Goal: Task Accomplishment & Management: Use online tool/utility

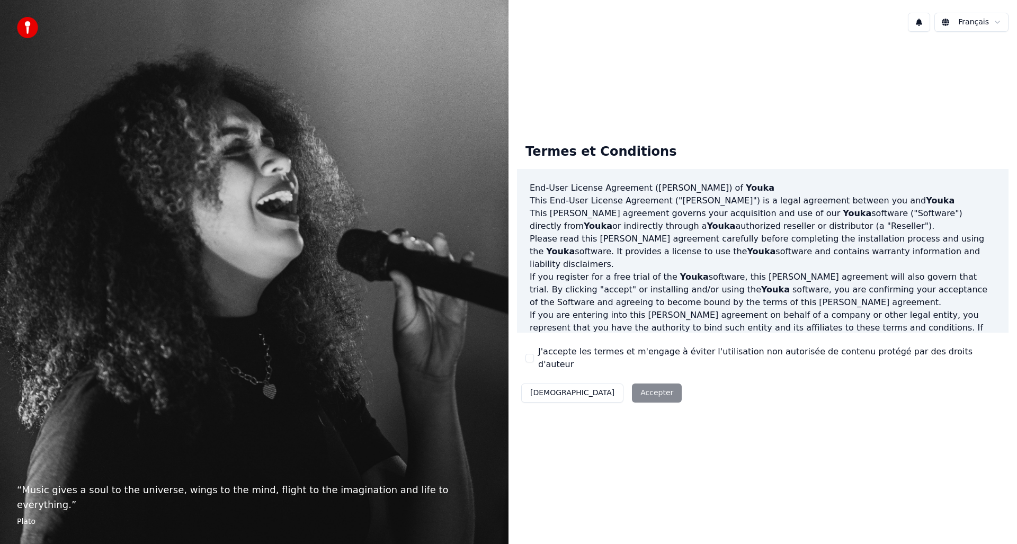
click at [530, 358] on button "J'accepte les termes et m'engage à éviter l'utilisation non autorisée de conten…" at bounding box center [529, 358] width 8 height 8
click at [632, 385] on button "Accepter" at bounding box center [657, 392] width 50 height 19
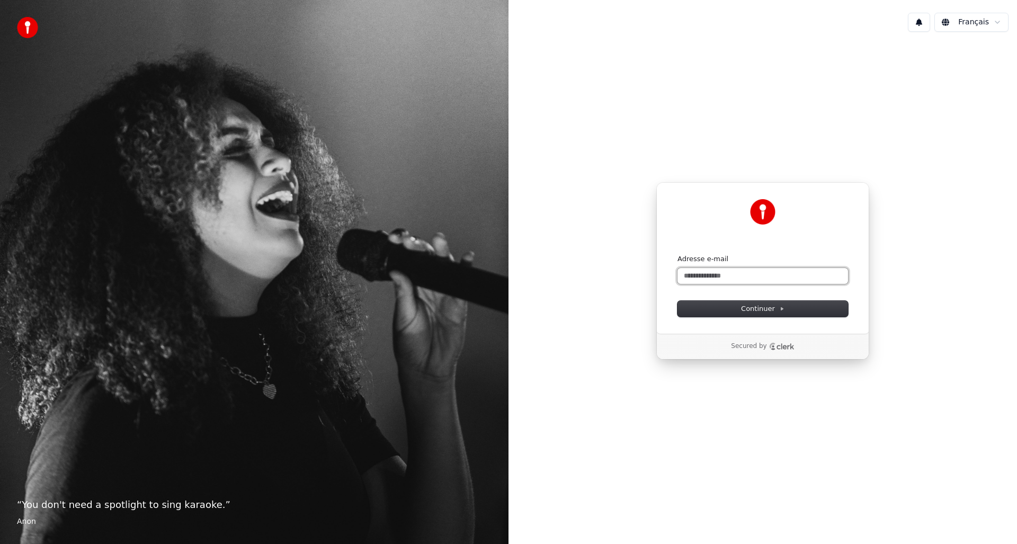
click at [696, 279] on input "Adresse e-mail" at bounding box center [762, 276] width 170 height 16
click at [742, 305] on span "Continuer" at bounding box center [762, 309] width 43 height 10
type input "**********"
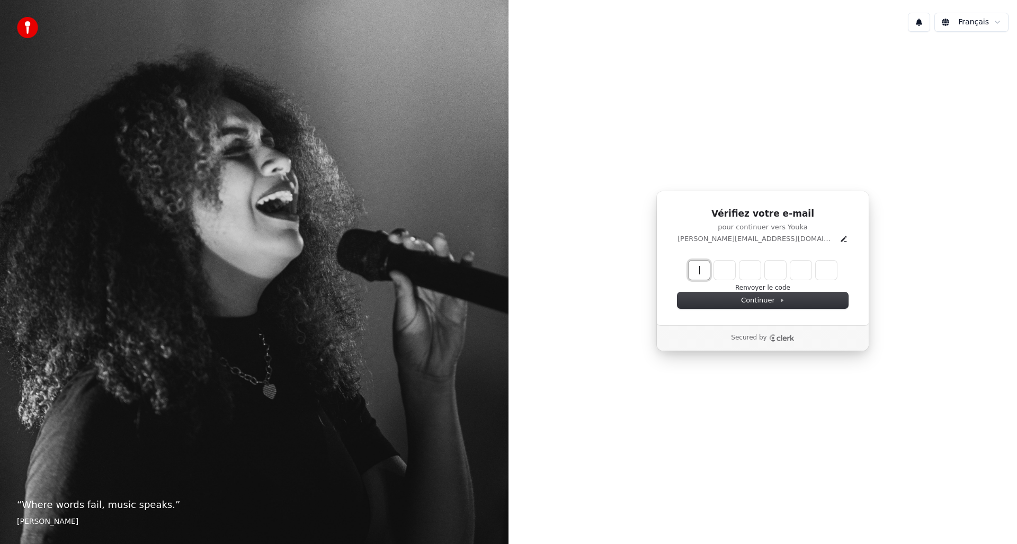
click at [705, 271] on input "Enter verification code" at bounding box center [772, 269] width 169 height 19
type input "******"
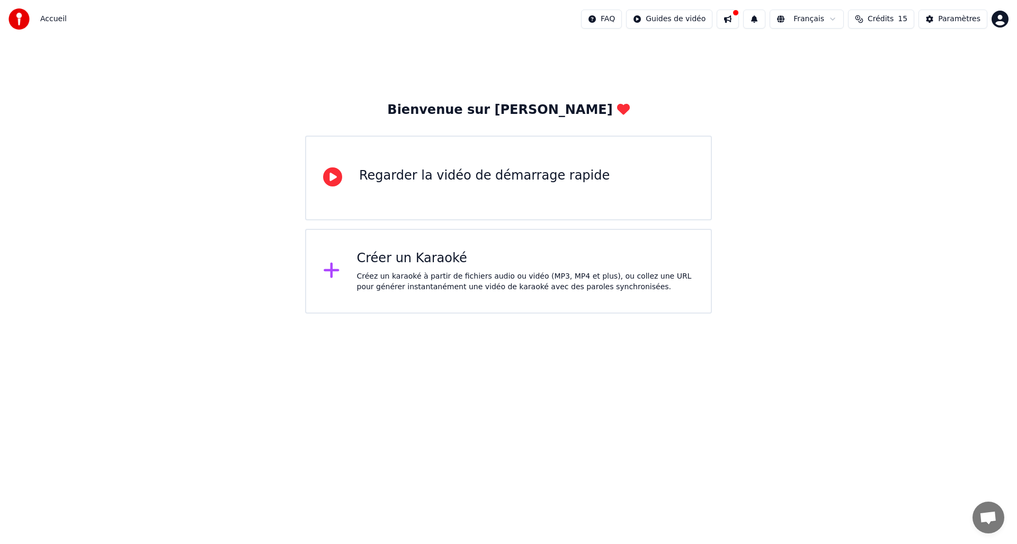
click at [417, 172] on div "Regarder la vidéo de démarrage rapide" at bounding box center [484, 175] width 250 height 17
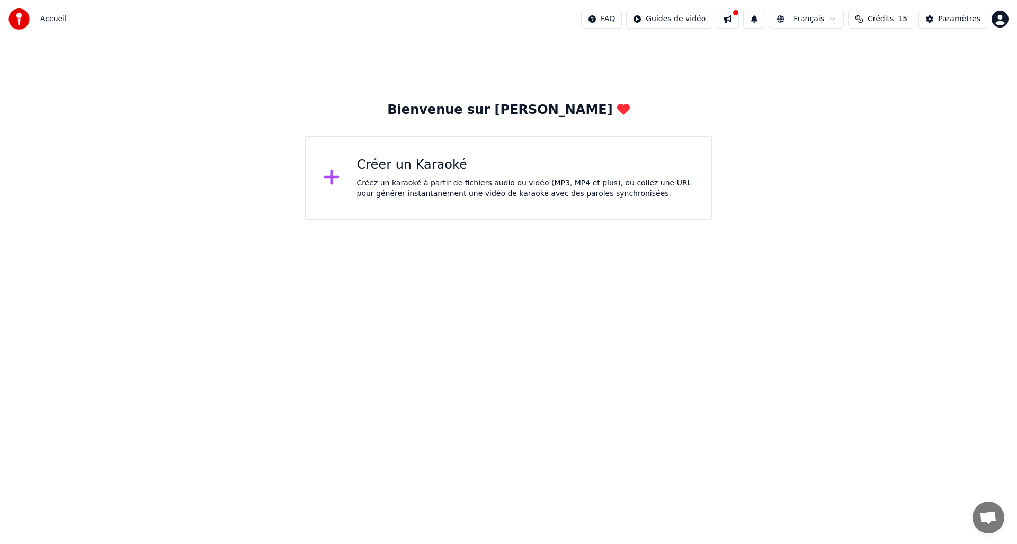
click at [331, 177] on icon at bounding box center [330, 176] width 15 height 15
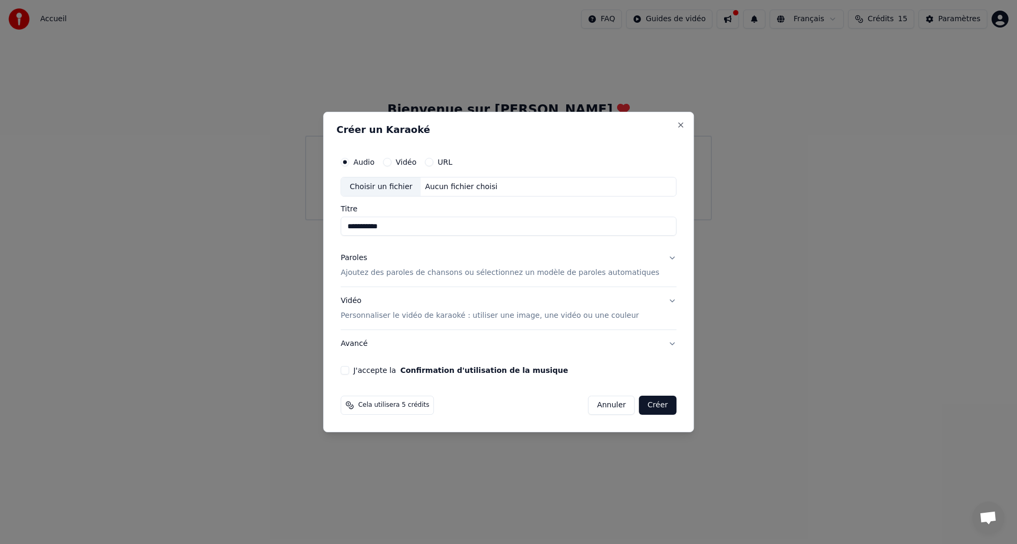
type input "**********"
click at [662, 257] on button "Paroles Ajoutez des paroles de chansons ou sélectionnez un modèle de paroles au…" at bounding box center [508, 266] width 336 height 42
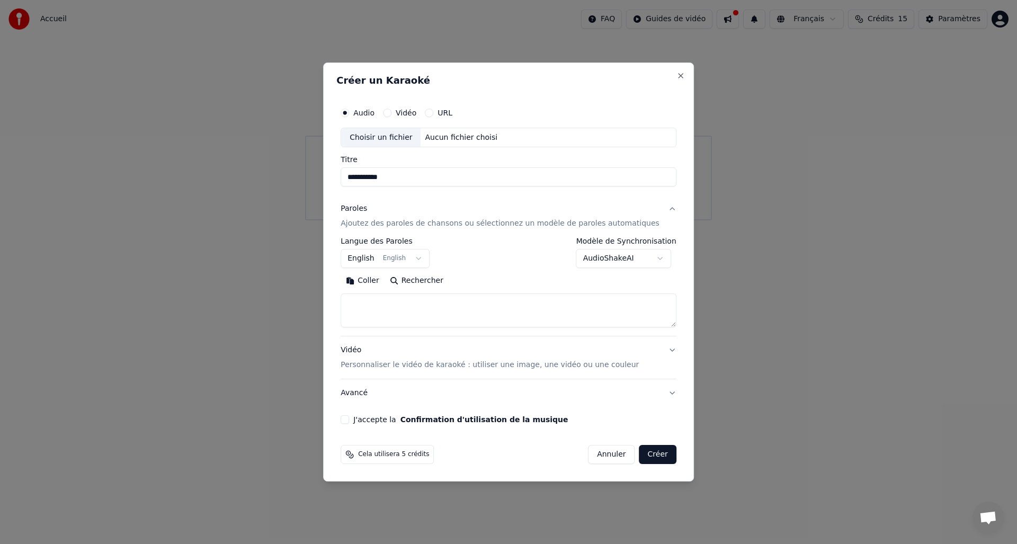
click at [424, 259] on button "English English" at bounding box center [384, 258] width 89 height 19
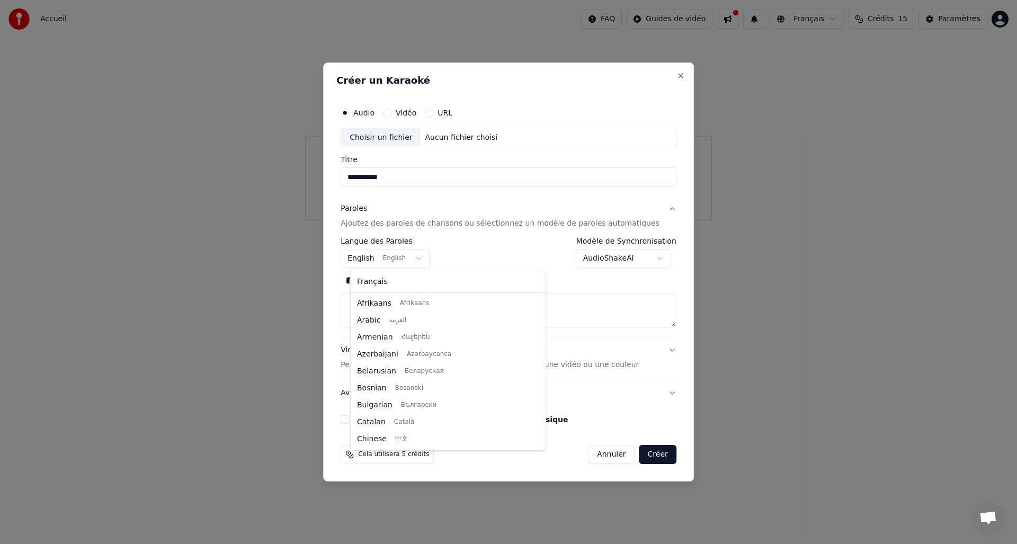
scroll to position [85, 0]
select select "**"
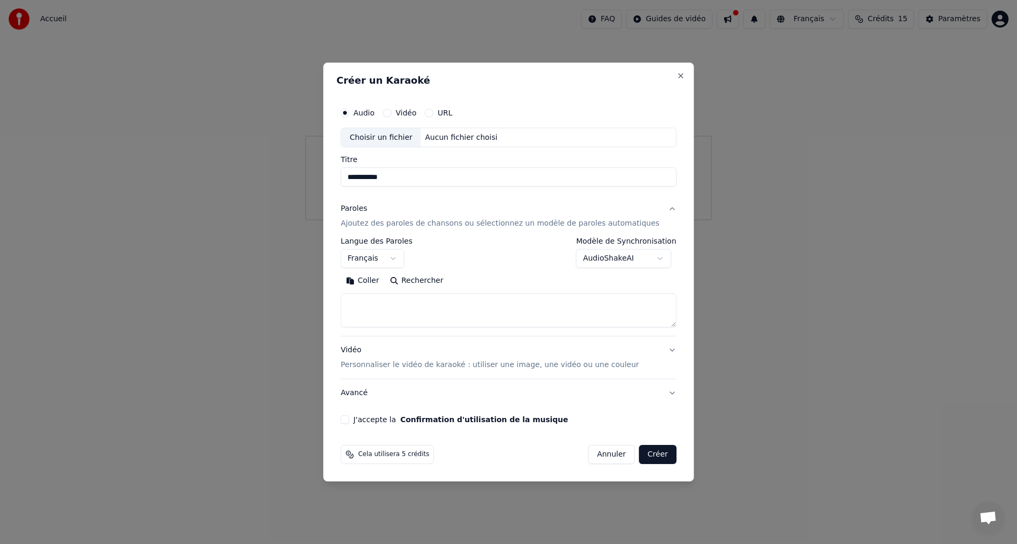
click at [436, 280] on button "Rechercher" at bounding box center [416, 281] width 64 height 17
click at [420, 300] on textarea at bounding box center [508, 311] width 336 height 34
type textarea "**********"
click at [480, 278] on button "Développer" at bounding box center [485, 281] width 65 height 17
click at [382, 277] on button "Rechercher" at bounding box center [372, 281] width 64 height 17
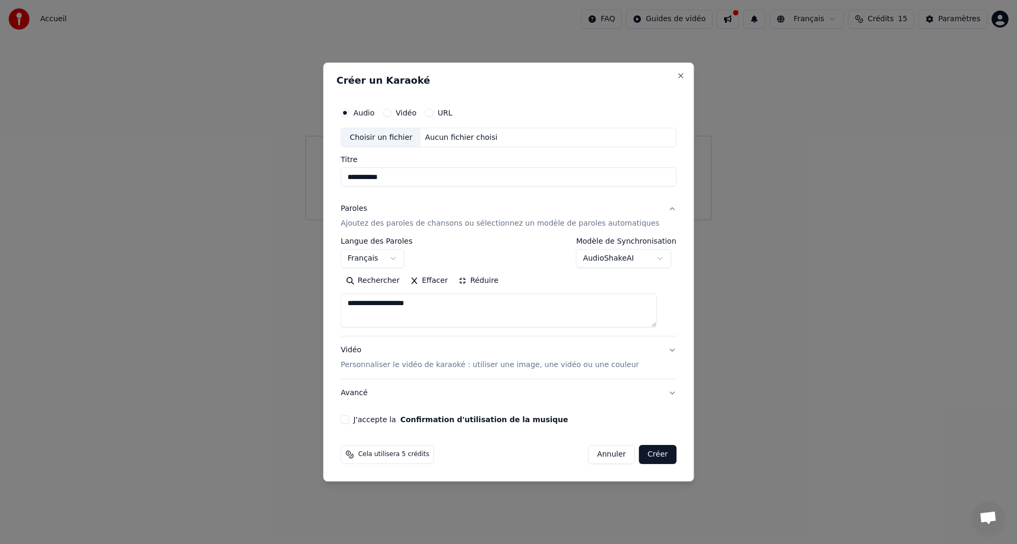
click at [385, 284] on button "Rechercher" at bounding box center [372, 281] width 64 height 17
click at [660, 350] on button "Vidéo Personnaliser le vidéo de karaoké : utiliser une image, une vidéo ou une …" at bounding box center [508, 358] width 336 height 42
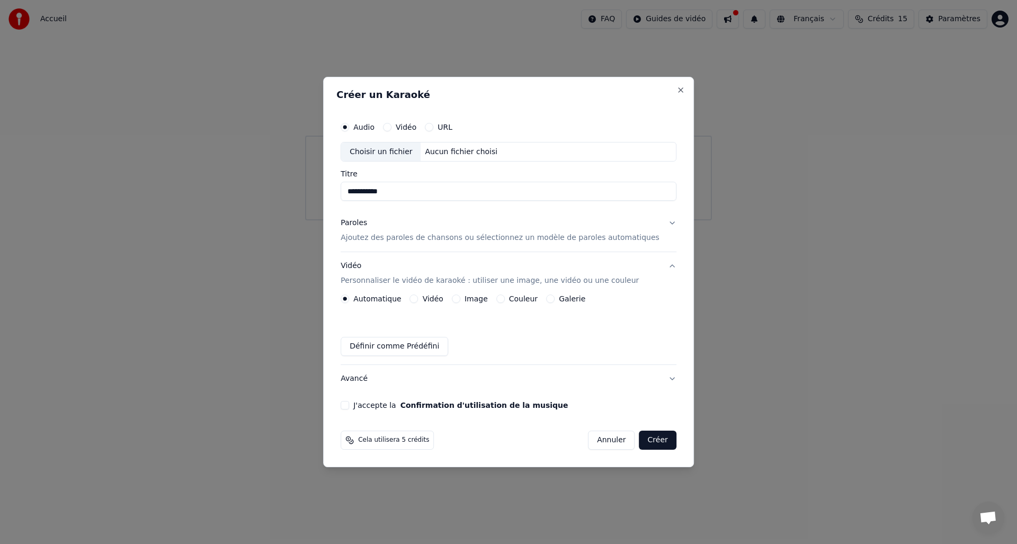
click at [505, 298] on button "Couleur" at bounding box center [500, 298] width 8 height 8
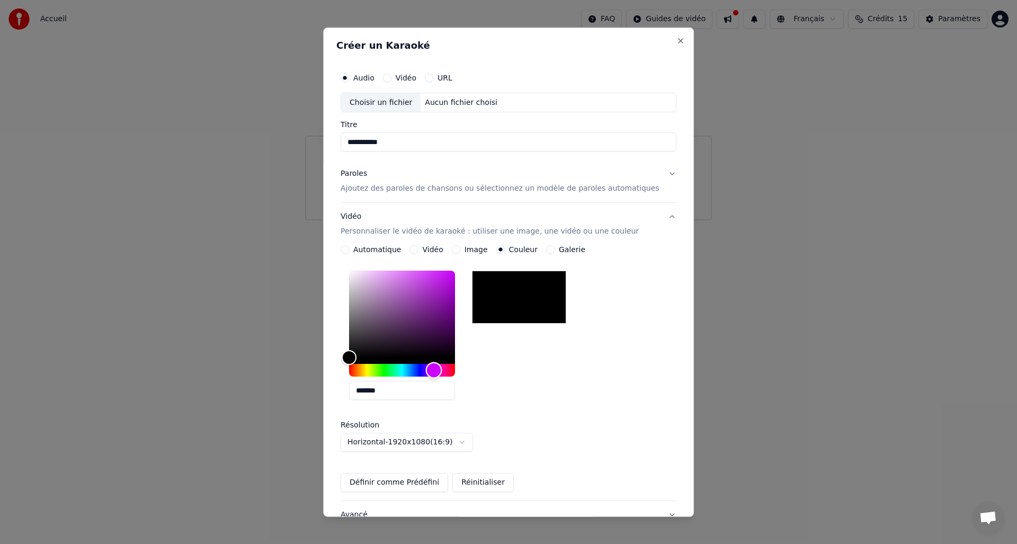
drag, startPoint x: 353, startPoint y: 372, endPoint x: 439, endPoint y: 371, distance: 86.8
click at [439, 371] on div "Hue" at bounding box center [434, 370] width 16 height 16
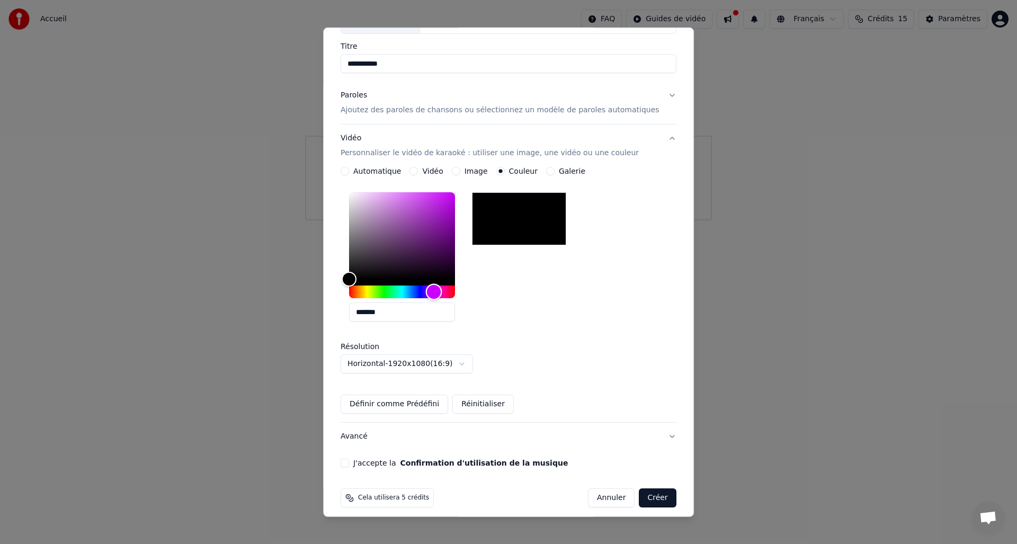
scroll to position [86, 0]
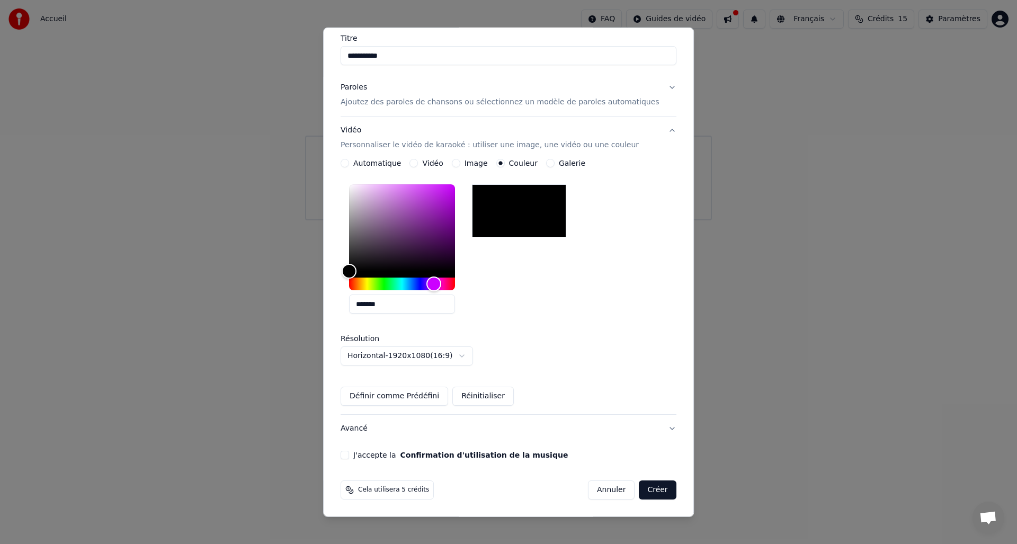
click at [395, 396] on button "Définir comme Prédéfini" at bounding box center [393, 395] width 107 height 19
click at [349, 454] on button "J'accepte la Confirmation d'utilisation de la musique" at bounding box center [344, 455] width 8 height 8
click at [649, 489] on button "Créer" at bounding box center [657, 489] width 37 height 19
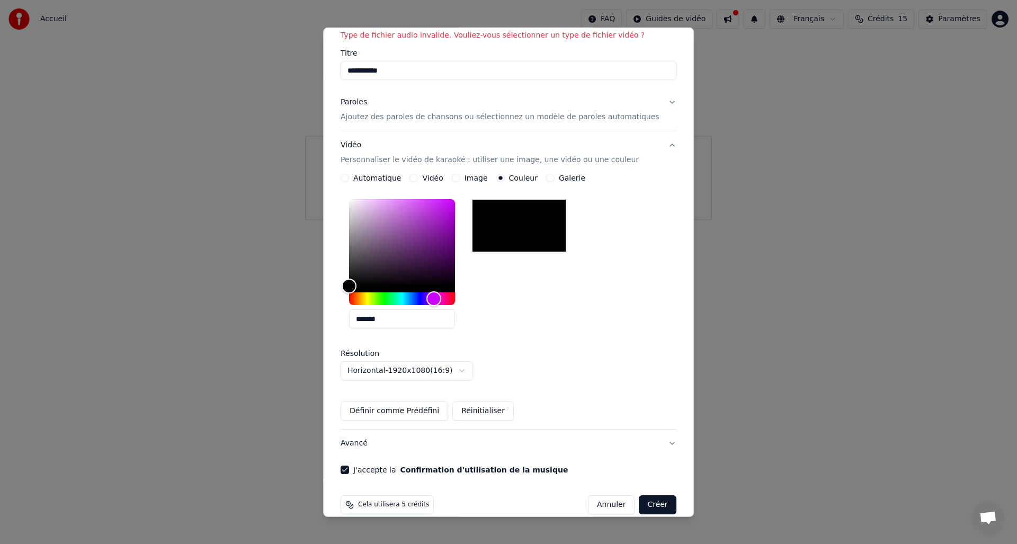
scroll to position [101, 0]
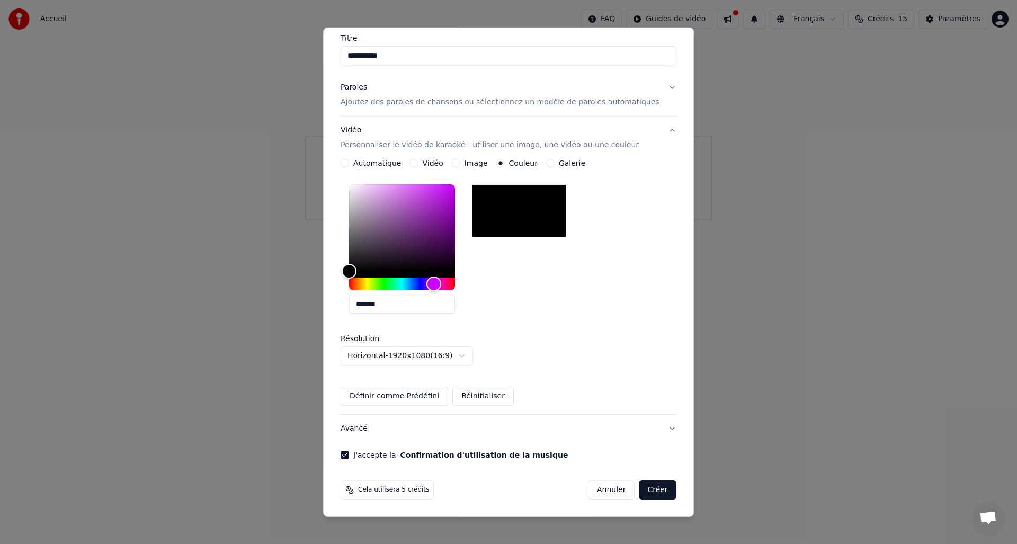
click at [643, 490] on button "Créer" at bounding box center [657, 489] width 37 height 19
click at [397, 398] on button "Définir comme Prédéfini" at bounding box center [393, 395] width 107 height 19
click at [658, 131] on button "Vidéo Personnaliser le vidéo de karaoké : utiliser une image, une vidéo ou une …" at bounding box center [508, 137] width 336 height 42
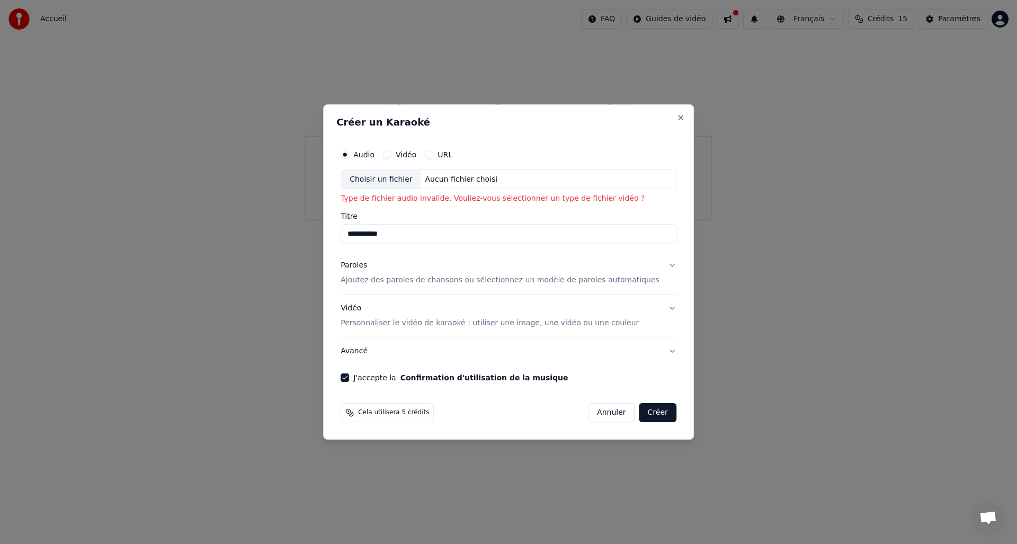
click at [396, 182] on div "Choisir un fichier" at bounding box center [380, 179] width 79 height 19
click at [615, 416] on button "Annuler" at bounding box center [611, 412] width 47 height 19
